Goal: Check status: Check status

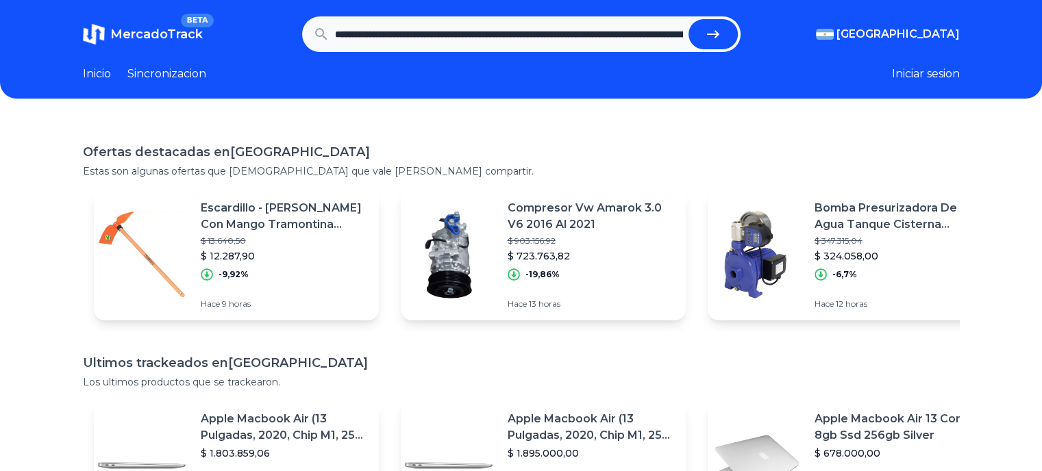
click at [716, 34] on icon "submit" at bounding box center [713, 34] width 12 height 8
type input "**********"
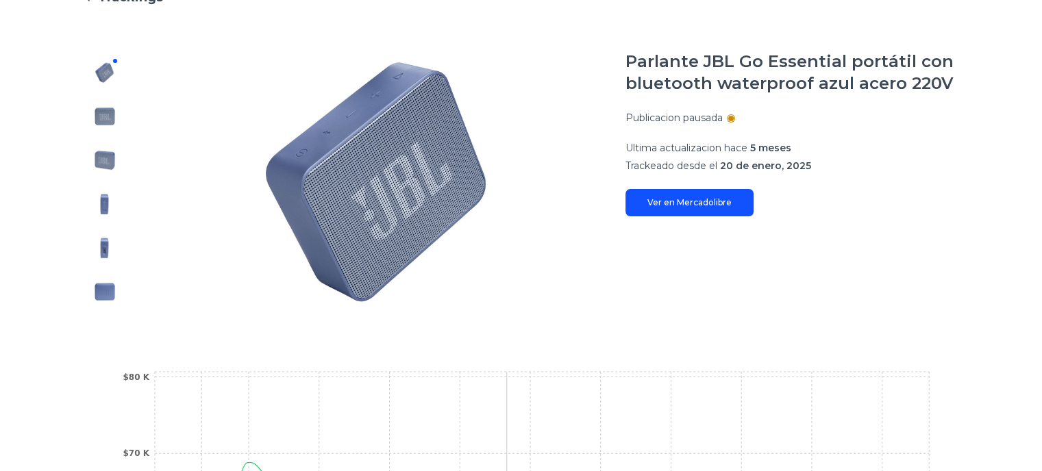
scroll to position [88, 0]
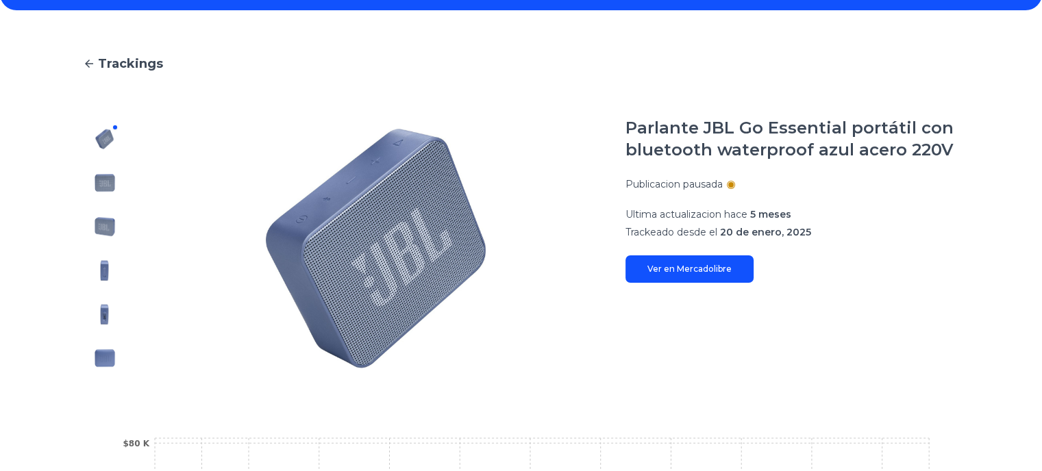
click at [698, 273] on link "Ver en Mercadolibre" at bounding box center [690, 269] width 128 height 27
